Goal: Transaction & Acquisition: Download file/media

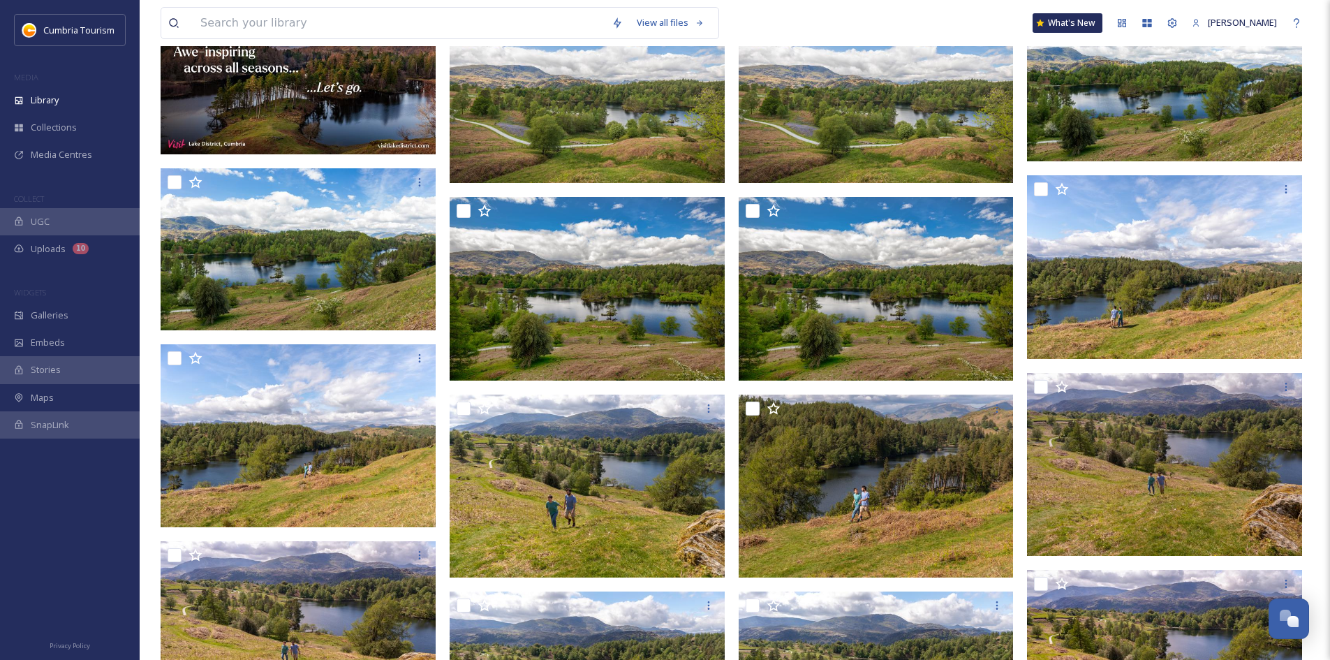
scroll to position [158, 0]
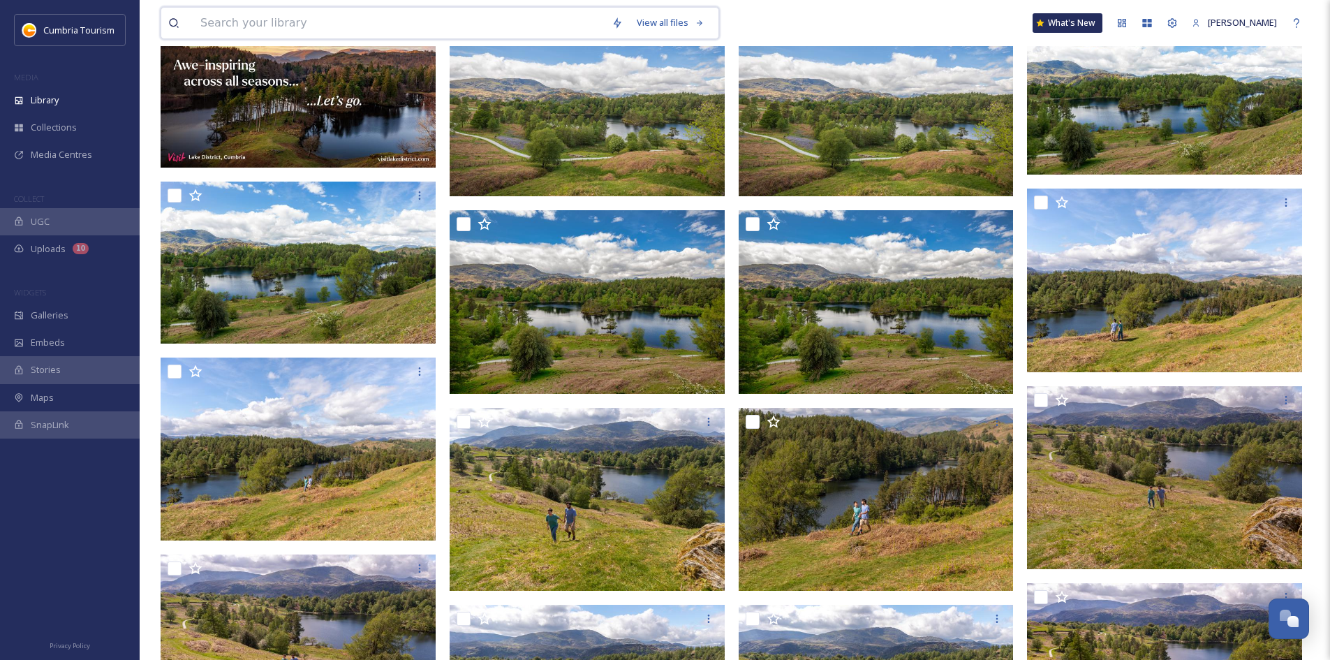
click at [289, 17] on input at bounding box center [398, 23] width 411 height 31
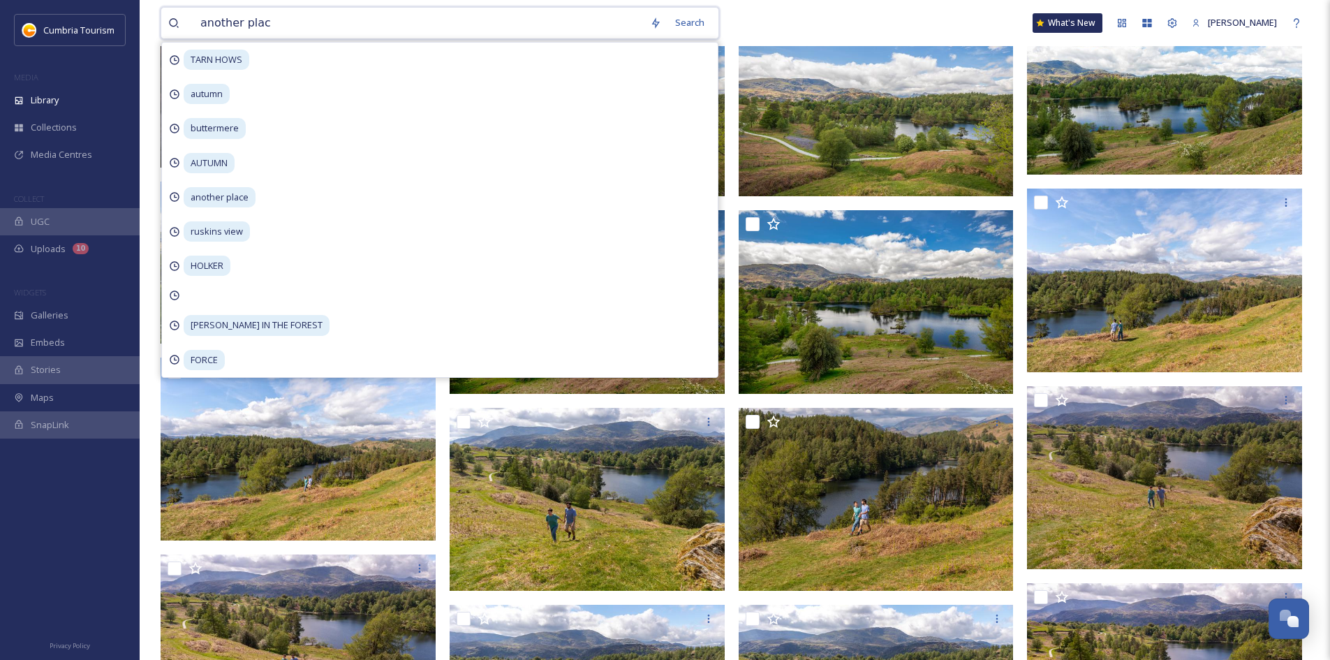
type input "another place"
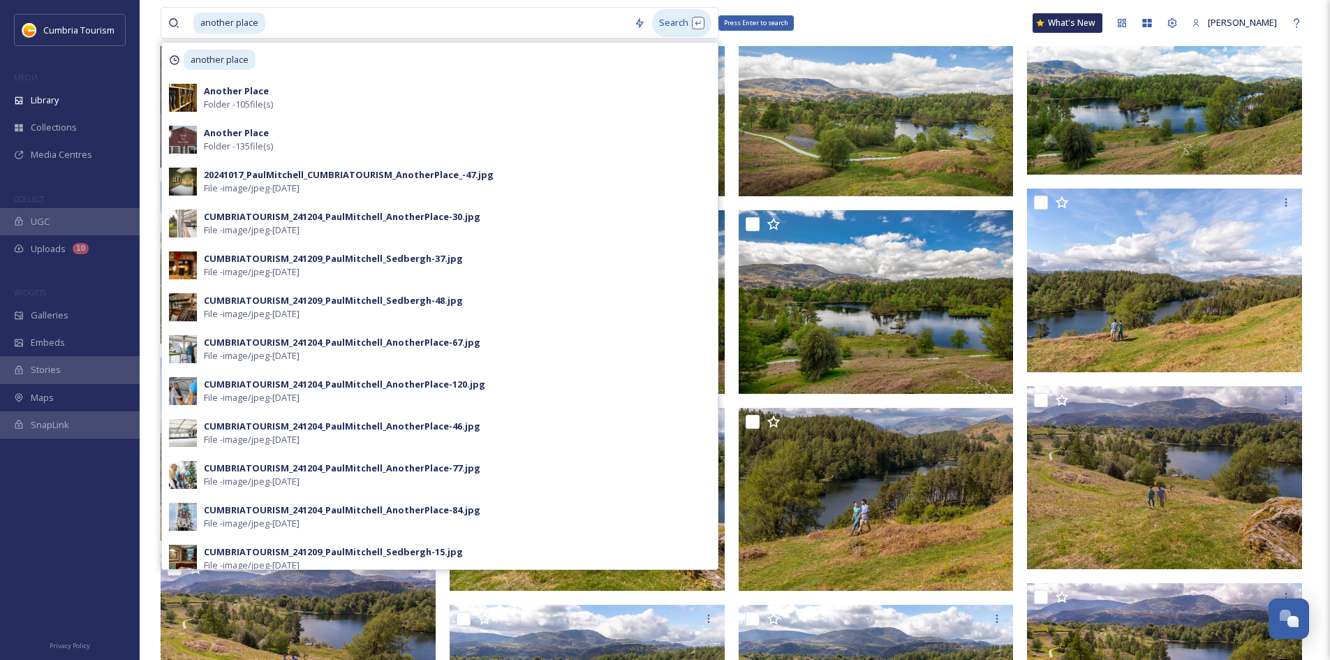
click at [683, 14] on div "Search Press Enter to search" at bounding box center [681, 22] width 59 height 27
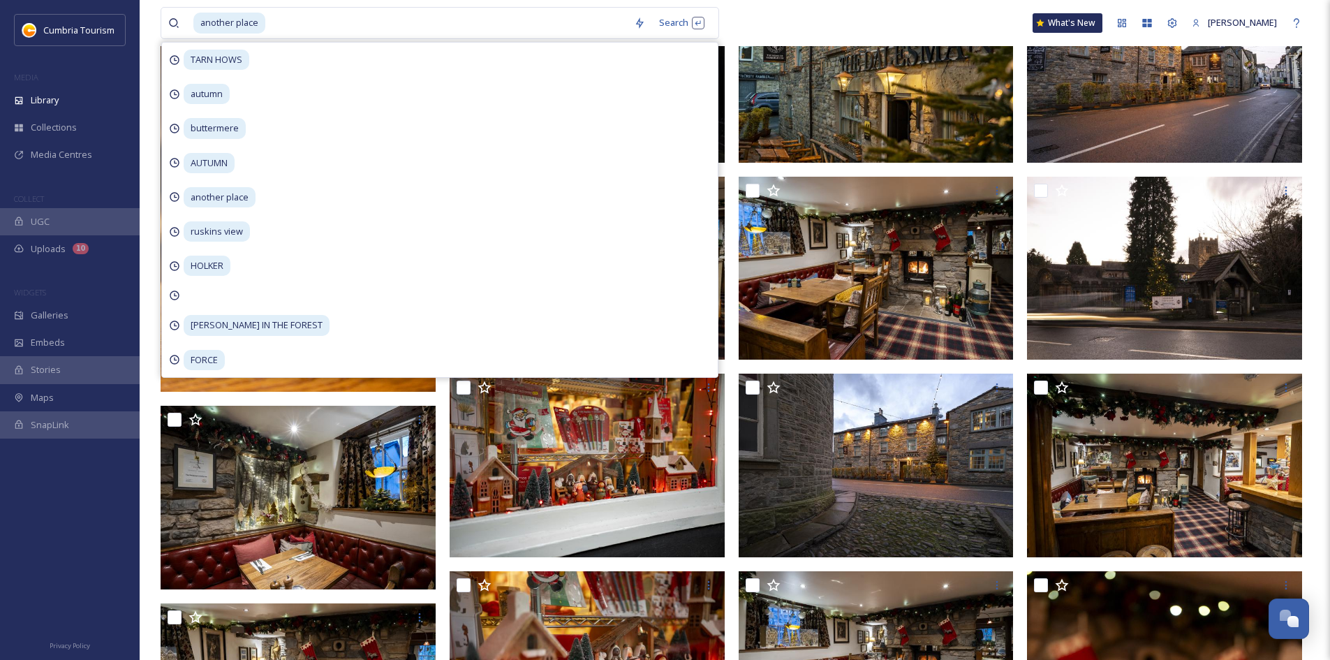
scroll to position [349, 0]
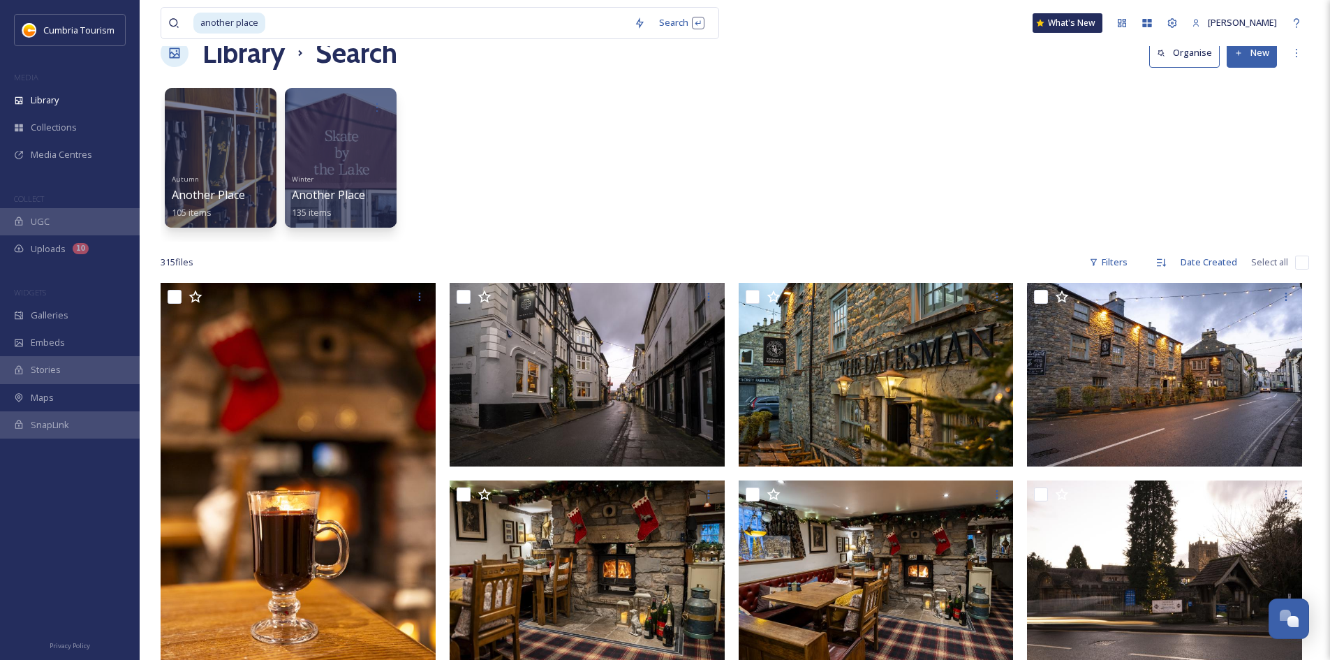
scroll to position [0, 0]
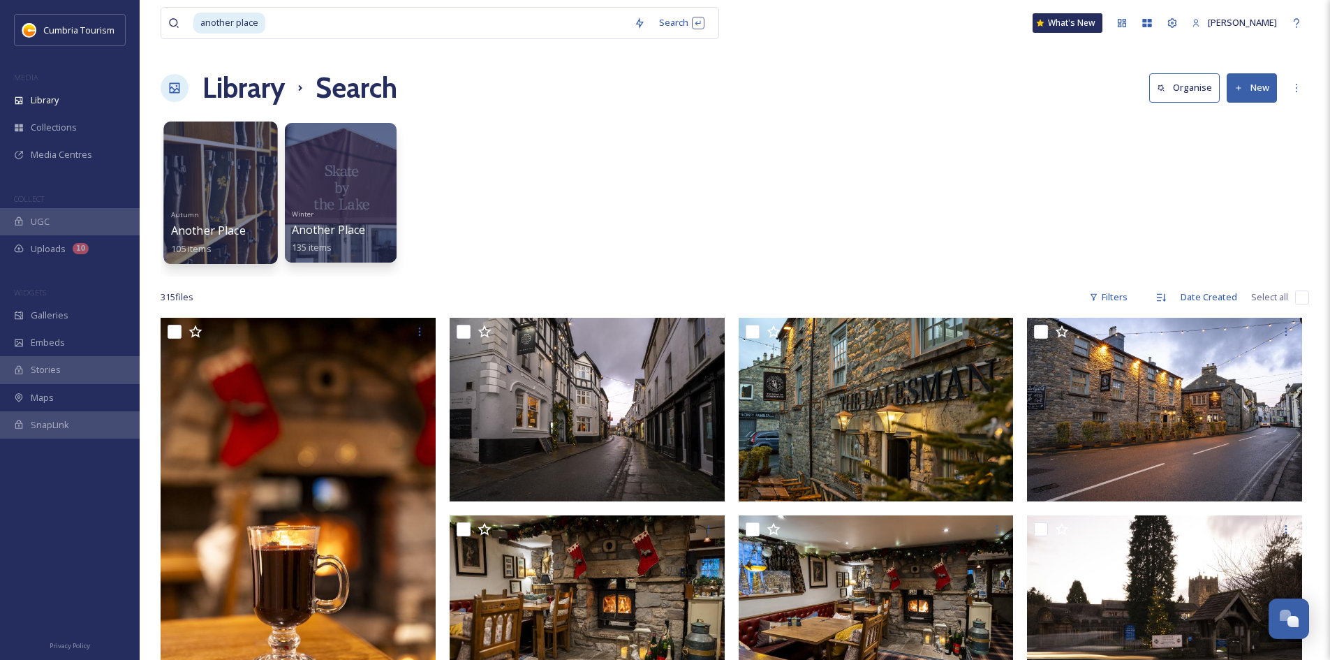
click at [246, 221] on div "Autumn Another Place 105 items" at bounding box center [221, 231] width 100 height 52
click at [203, 232] on span "Another Place" at bounding box center [208, 230] width 75 height 15
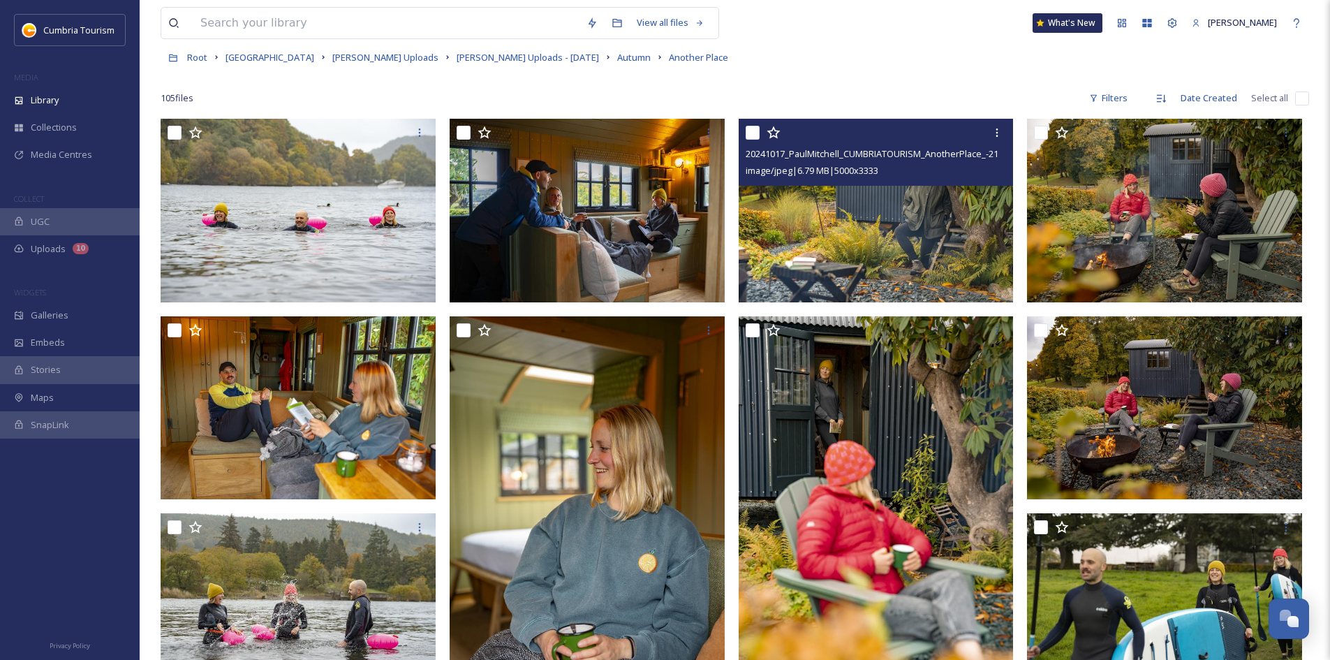
scroll to position [70, 0]
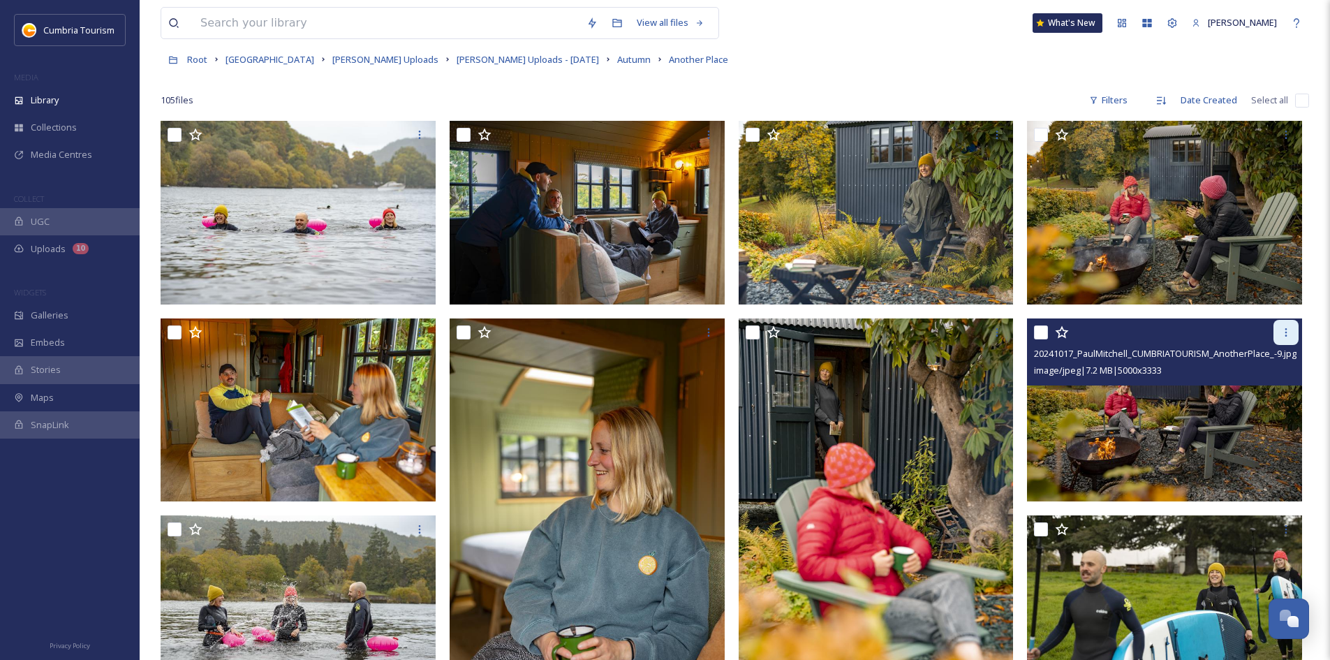
click at [1180, 335] on icon at bounding box center [1285, 332] width 11 height 11
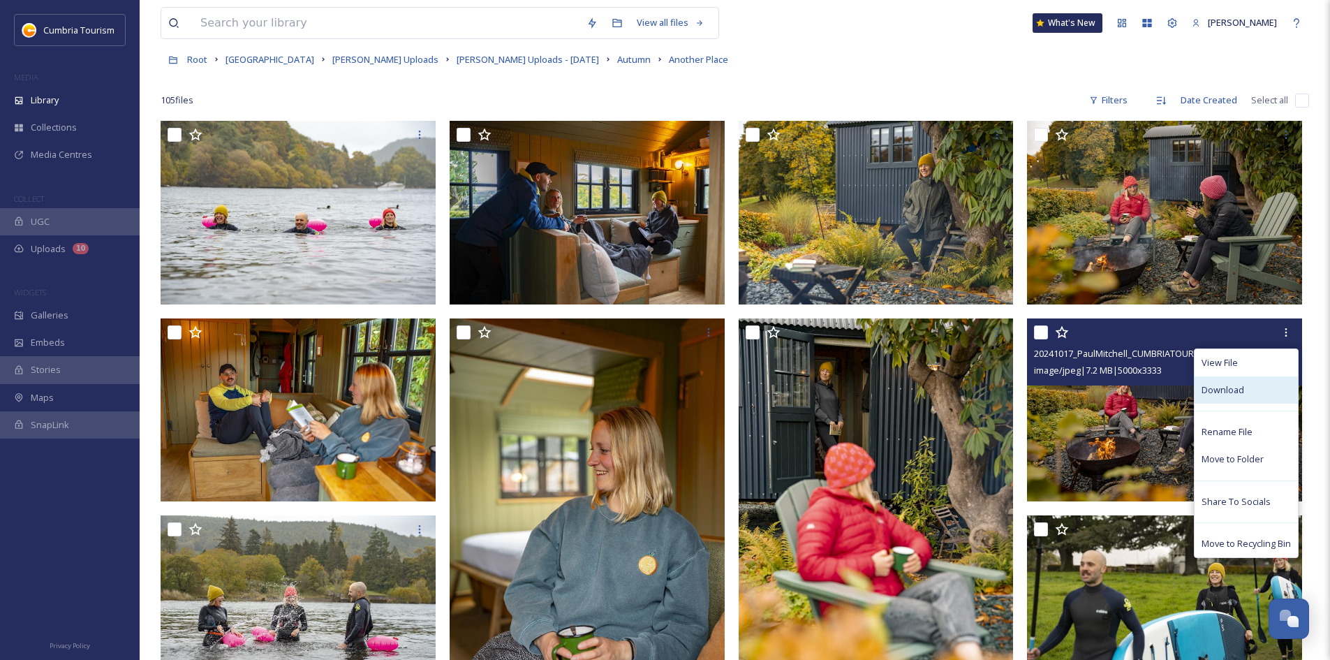
click at [1180, 393] on div "Download" at bounding box center [1245, 389] width 103 height 27
